Goal: Book appointment/travel/reservation

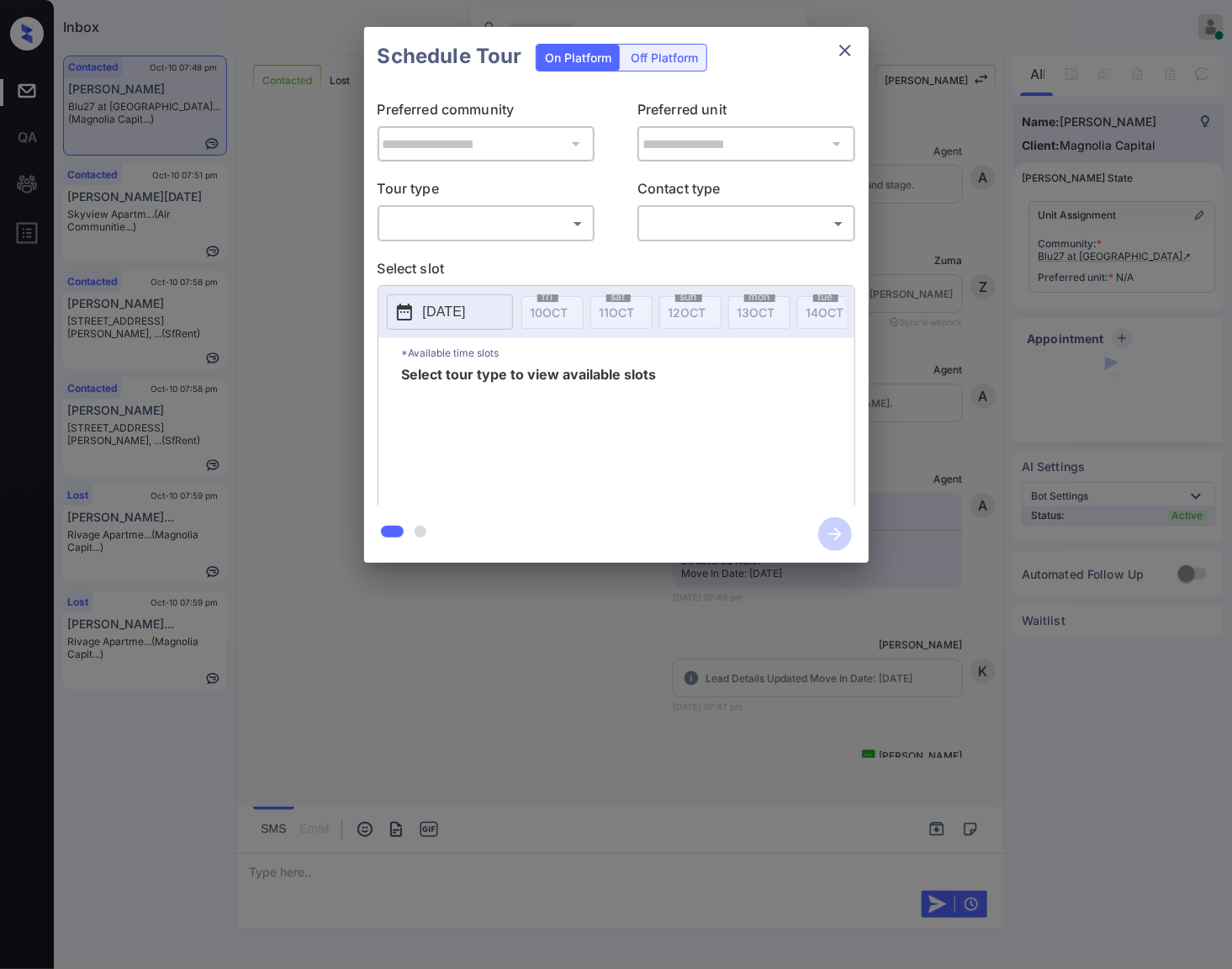
scroll to position [1034, 0]
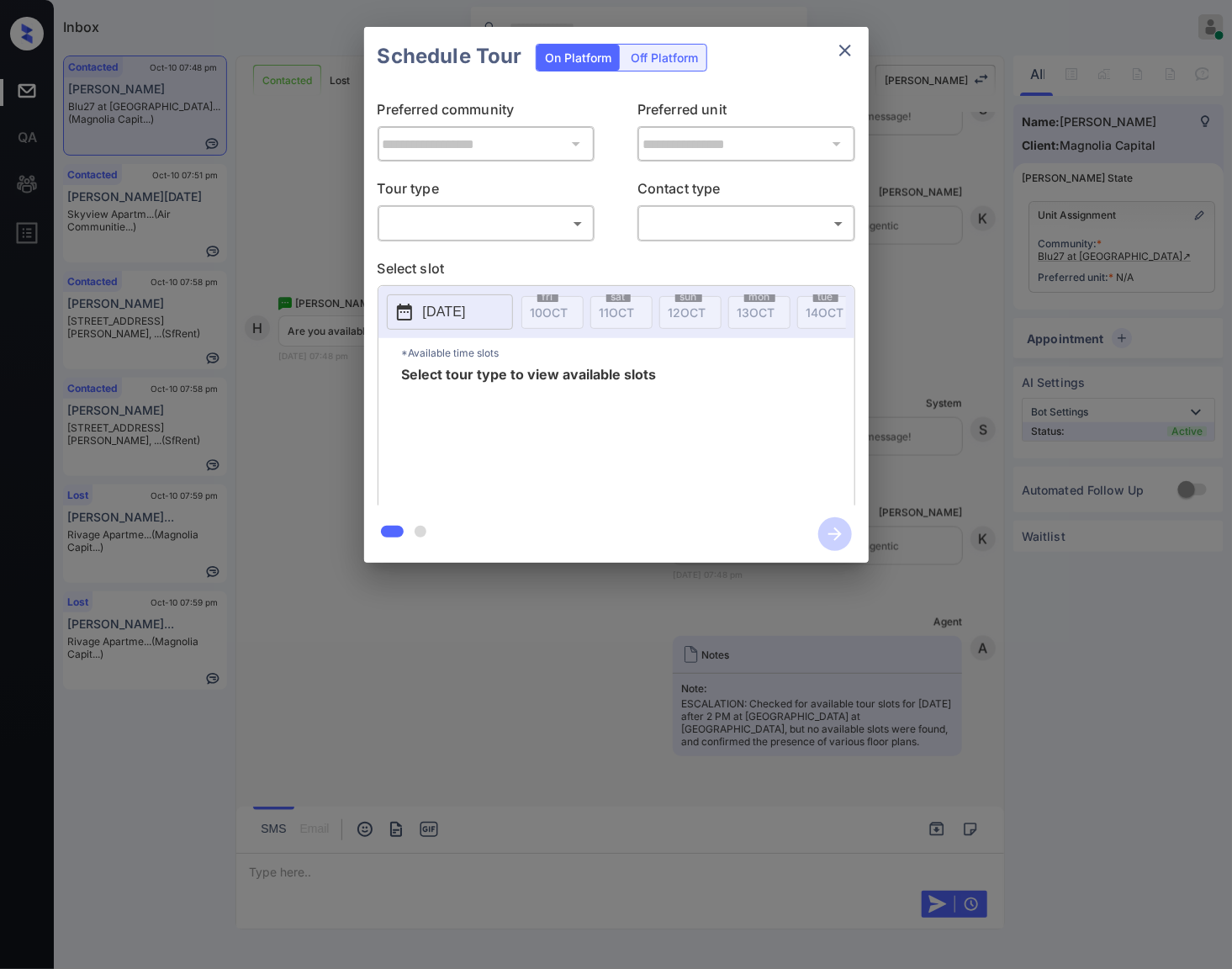
click at [495, 222] on body "Inbox [PERSON_NAME] Online Set yourself offline Set yourself on break Profile S…" at bounding box center [616, 484] width 1232 height 969
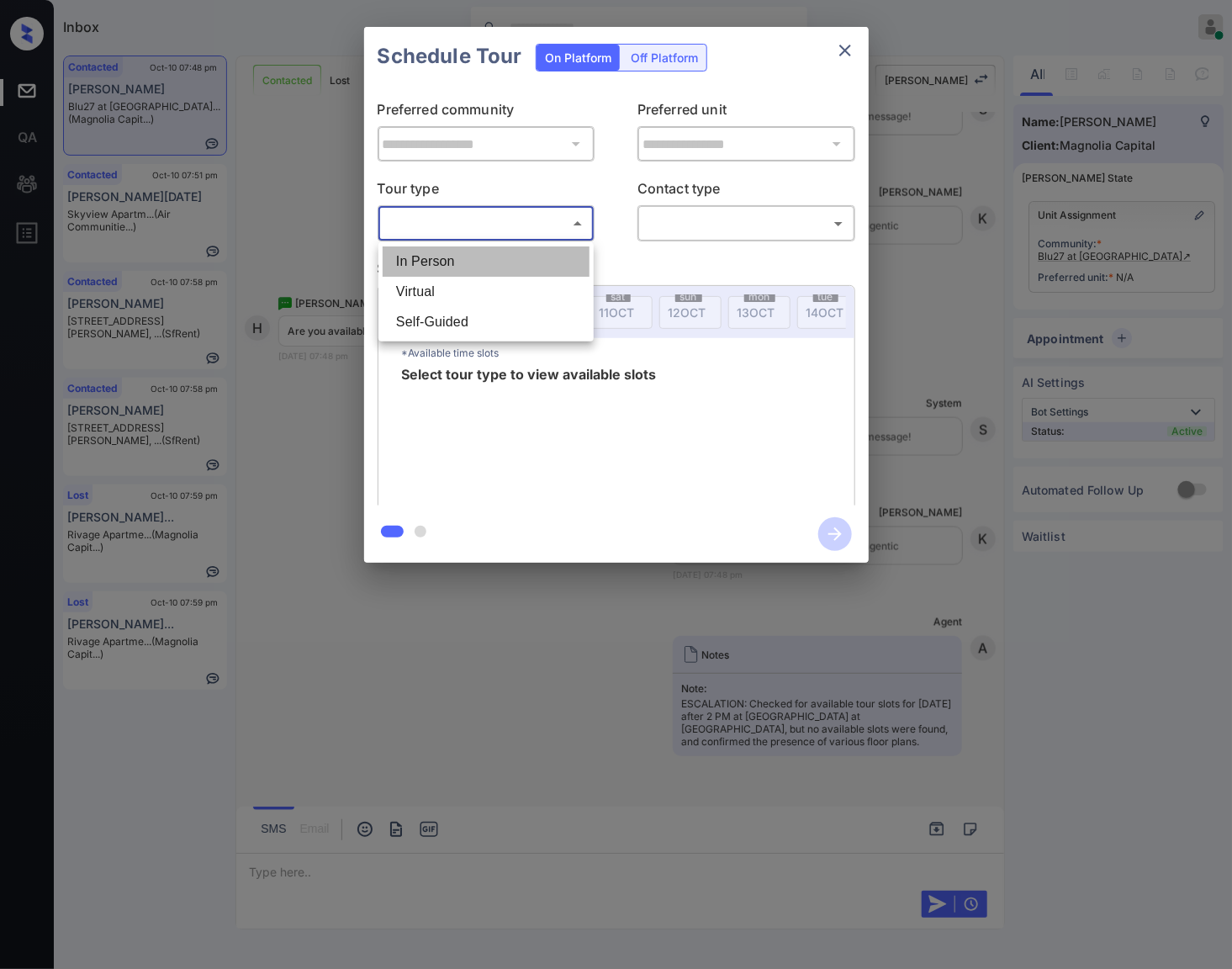
click at [507, 265] on li "In Person" at bounding box center [486, 261] width 207 height 30
type input "********"
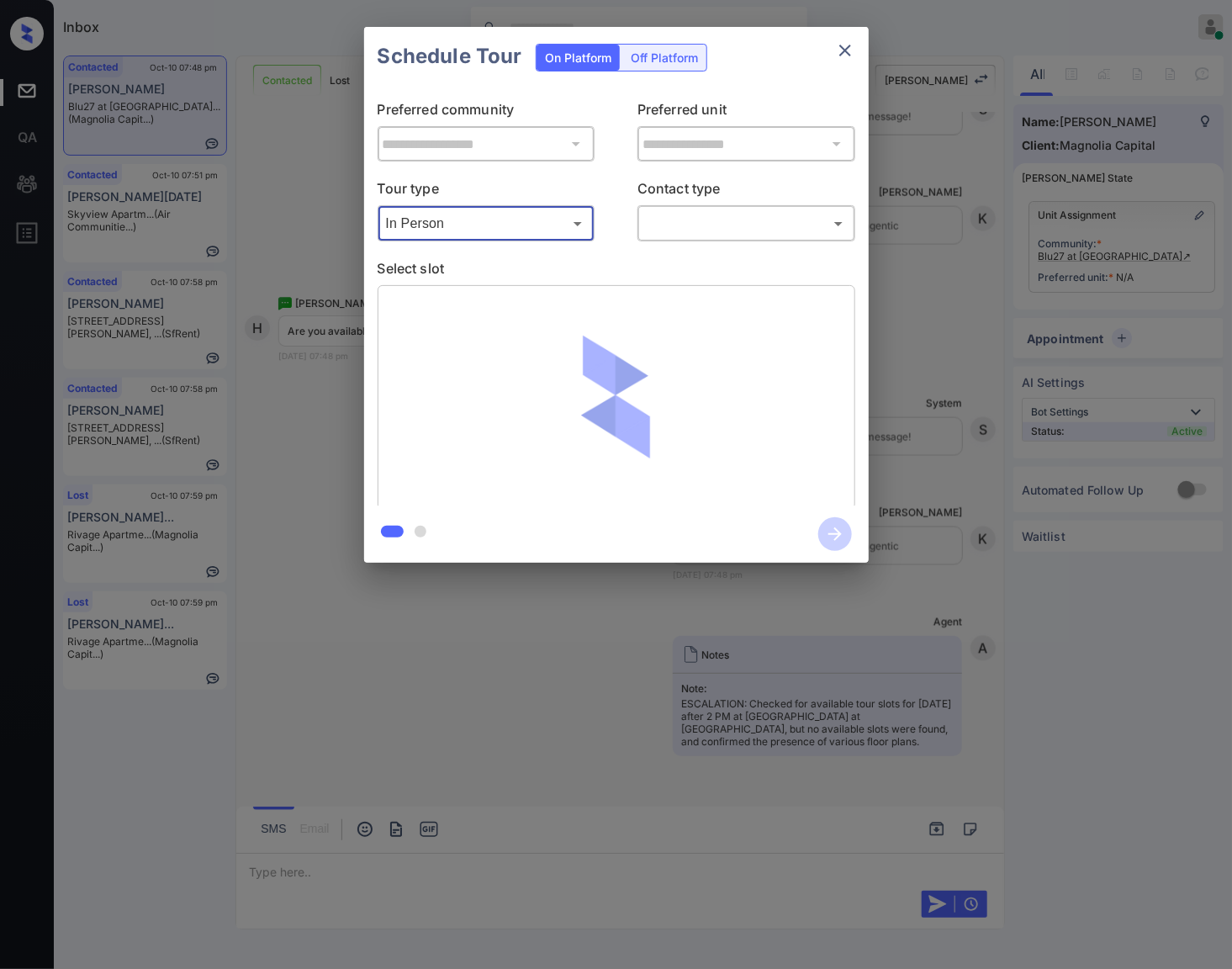
click at [698, 225] on body "Inbox [PERSON_NAME] Online Set yourself offline Set yourself on break Profile S…" at bounding box center [616, 484] width 1232 height 969
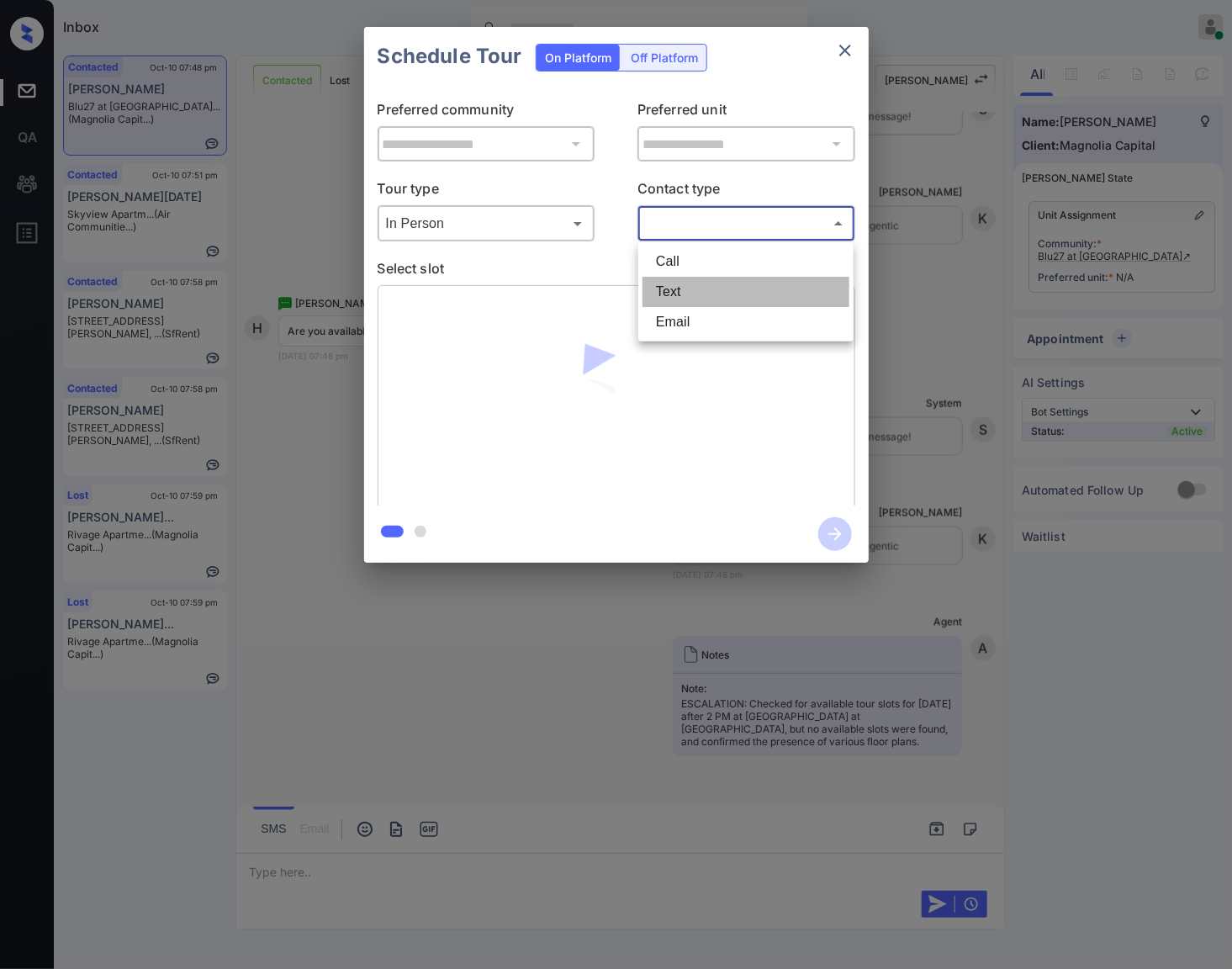
click at [715, 292] on li "Text" at bounding box center [746, 292] width 207 height 30
type input "****"
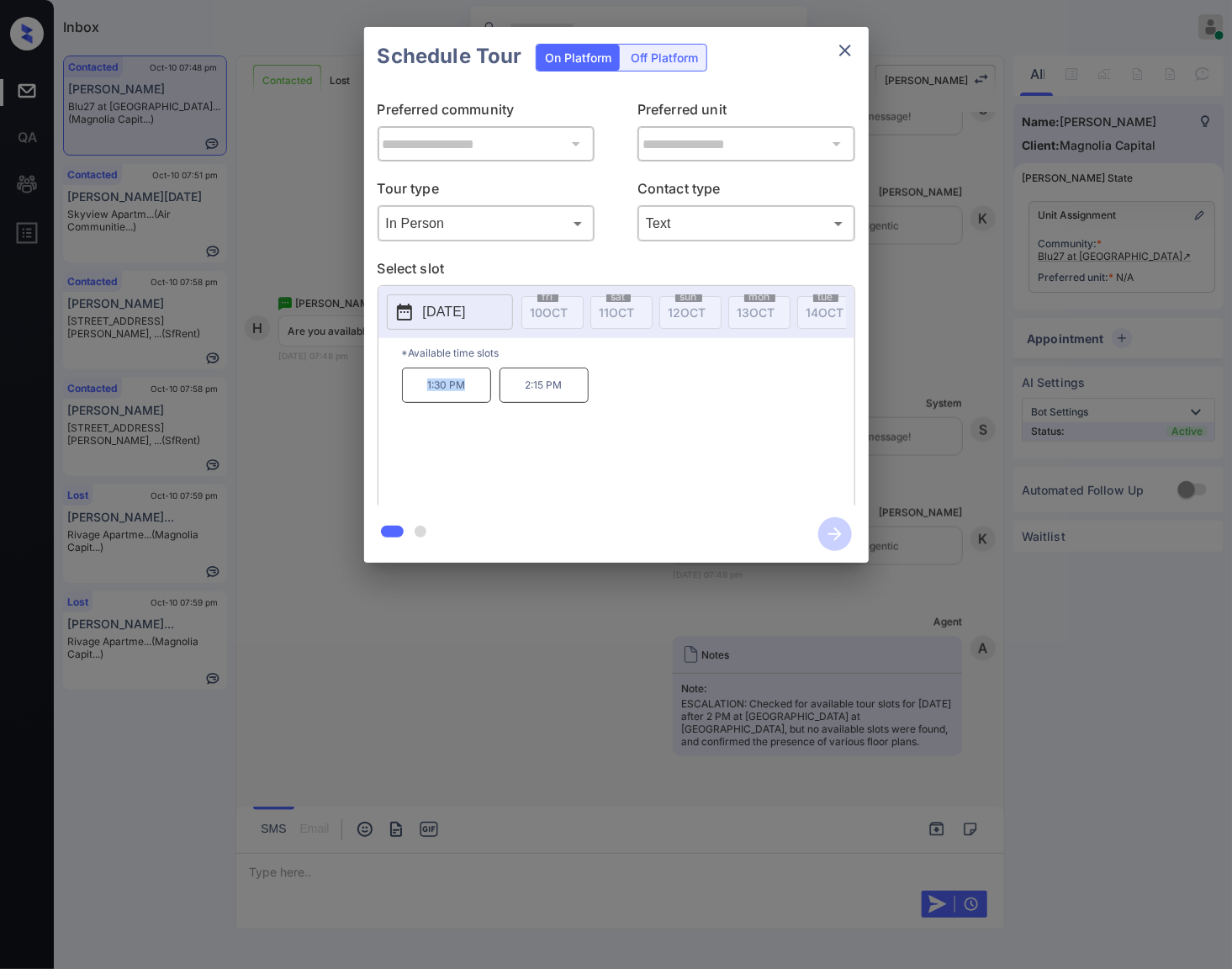
drag, startPoint x: 475, startPoint y: 404, endPoint x: 415, endPoint y: 400, distance: 60.1
click at [415, 400] on p "1:30 PM" at bounding box center [447, 386] width 89 height 36
copy p "1:30 PM"
click at [482, 403] on p "1:30 PM" at bounding box center [447, 386] width 89 height 36
drag, startPoint x: 479, startPoint y: 400, endPoint x: 403, endPoint y: 400, distance: 76.0
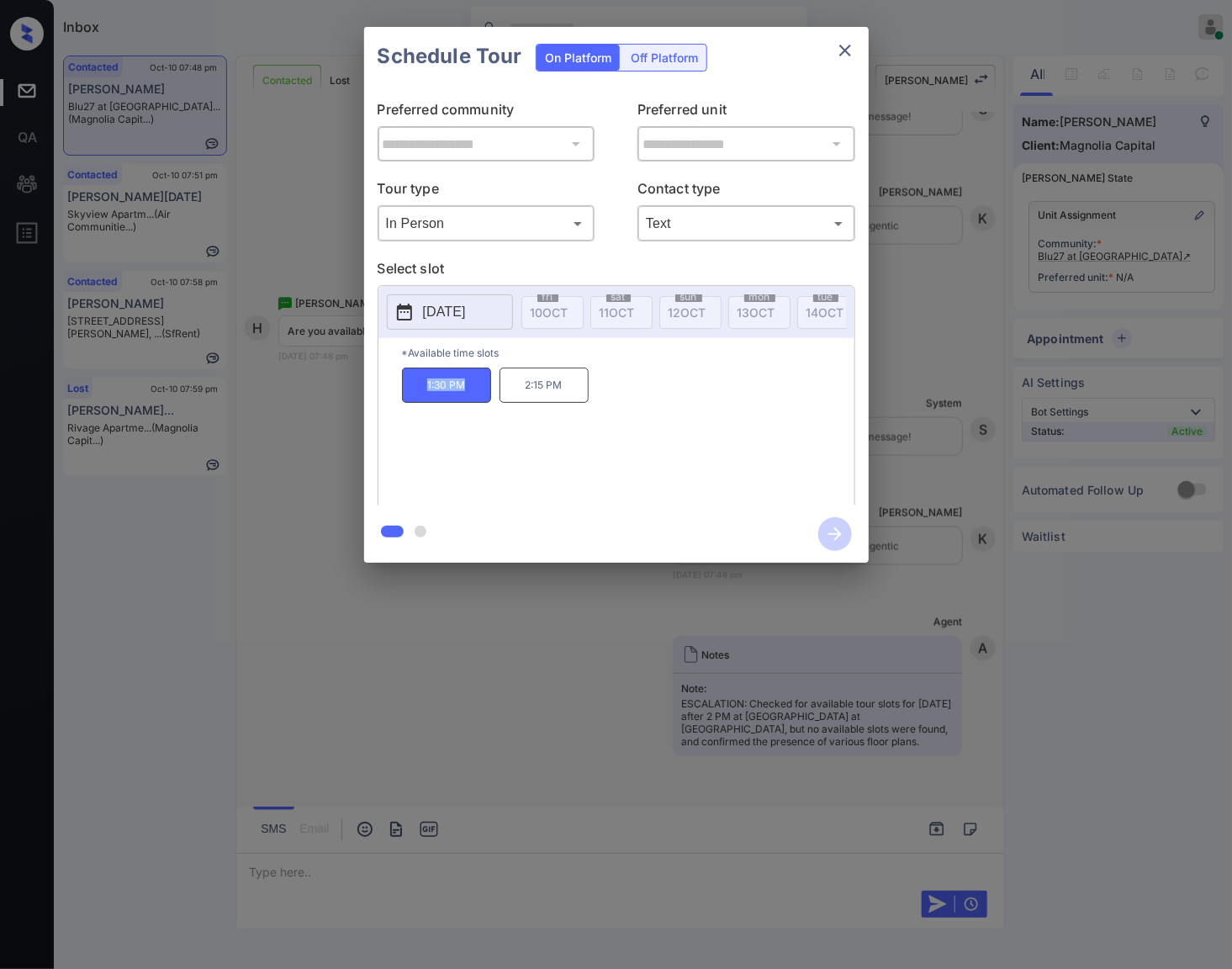
click at [403, 400] on p "1:30 PM" at bounding box center [447, 386] width 89 height 36
copy p "1:30 PM"
drag, startPoint x: 574, startPoint y: 399, endPoint x: 524, endPoint y: 404, distance: 50.2
click at [524, 404] on p "2:15 PM" at bounding box center [544, 386] width 89 height 36
copy p "2:15 PM"
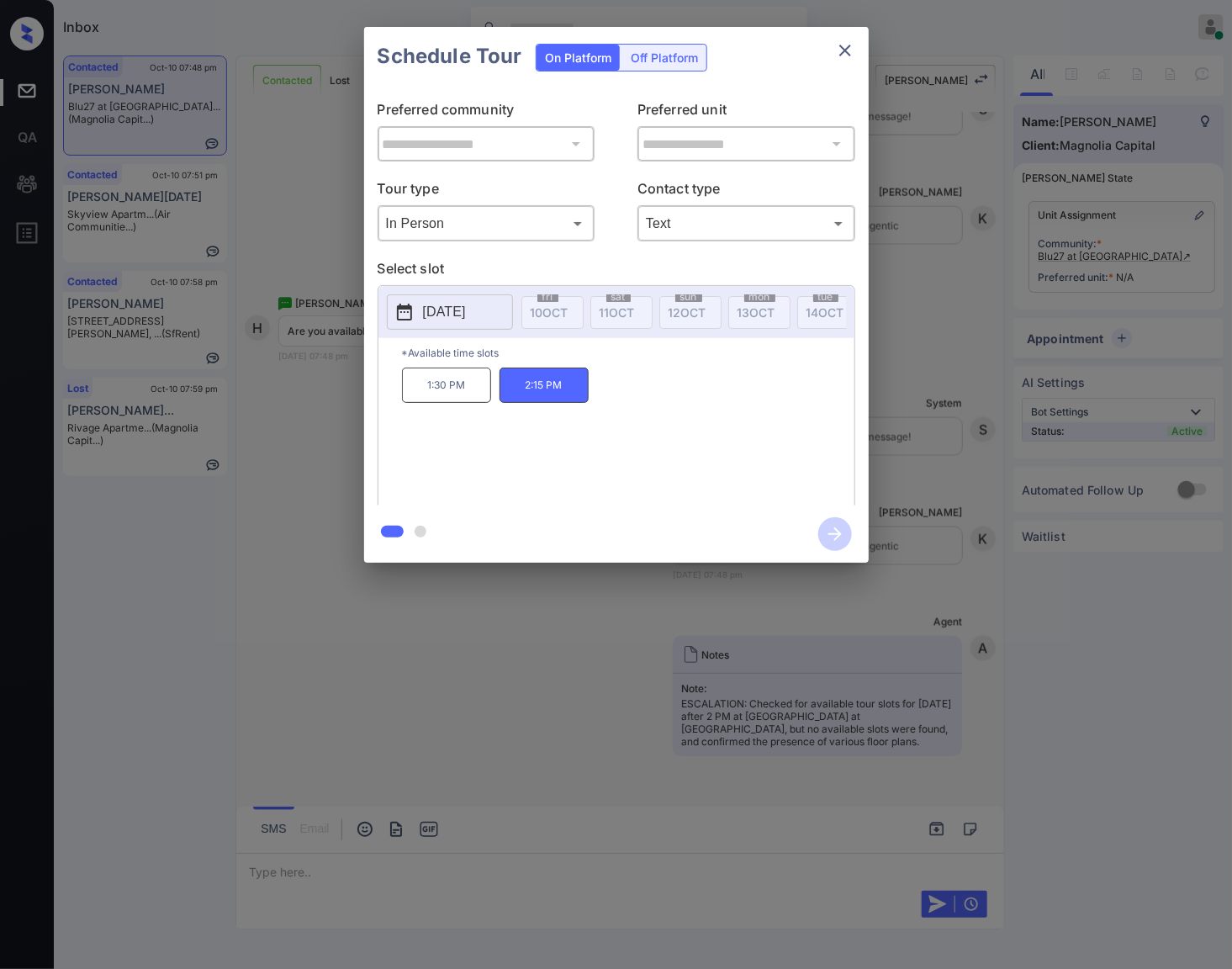
click at [396, 670] on div at bounding box center [616, 484] width 1232 height 969
